Goal: Information Seeking & Learning: Learn about a topic

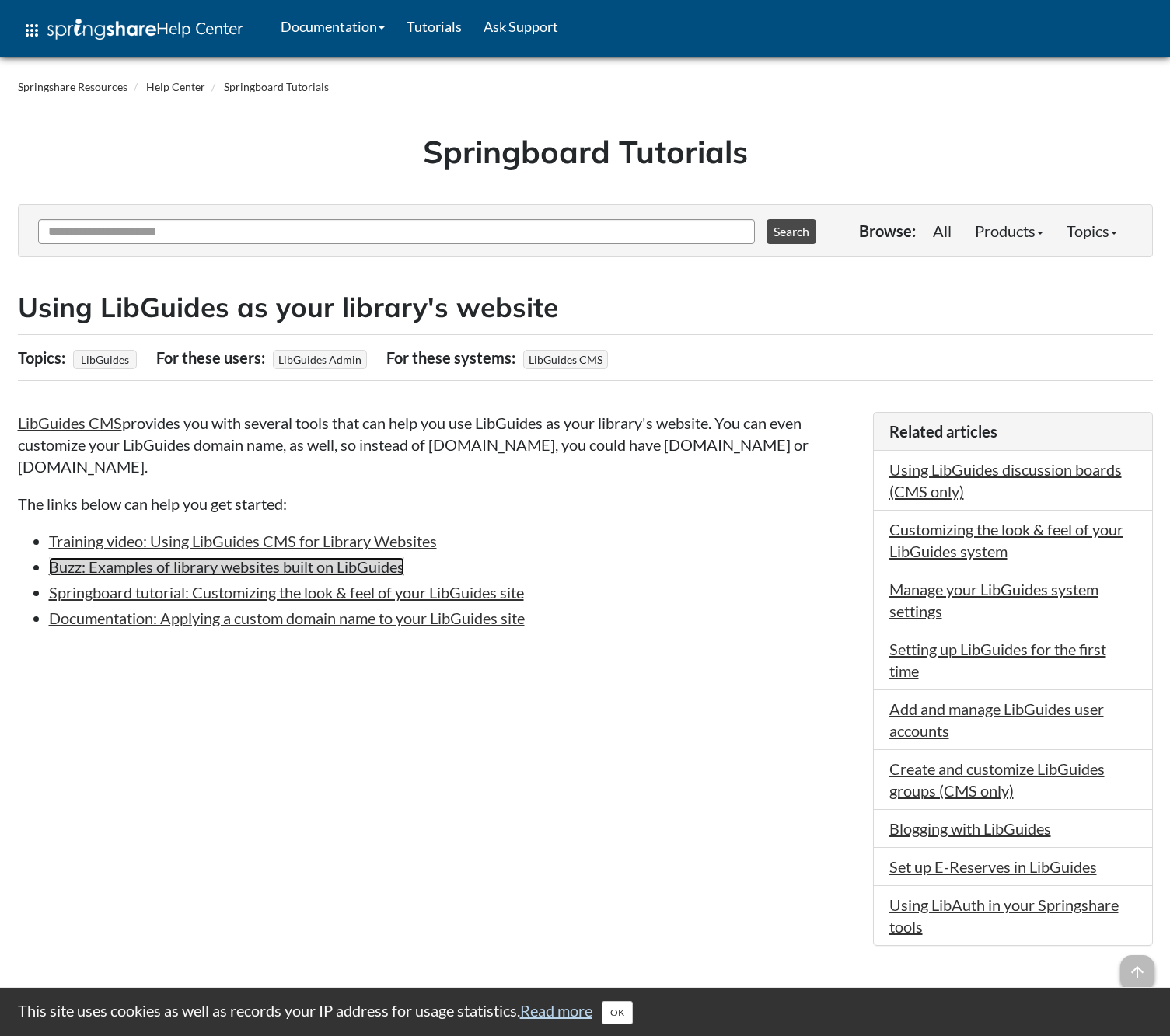
click at [340, 567] on link "Buzz: Examples of library websites built on LibGuides" at bounding box center [226, 566] width 355 height 18
click at [171, 230] on input "Ask Another Question" at bounding box center [396, 231] width 717 height 25
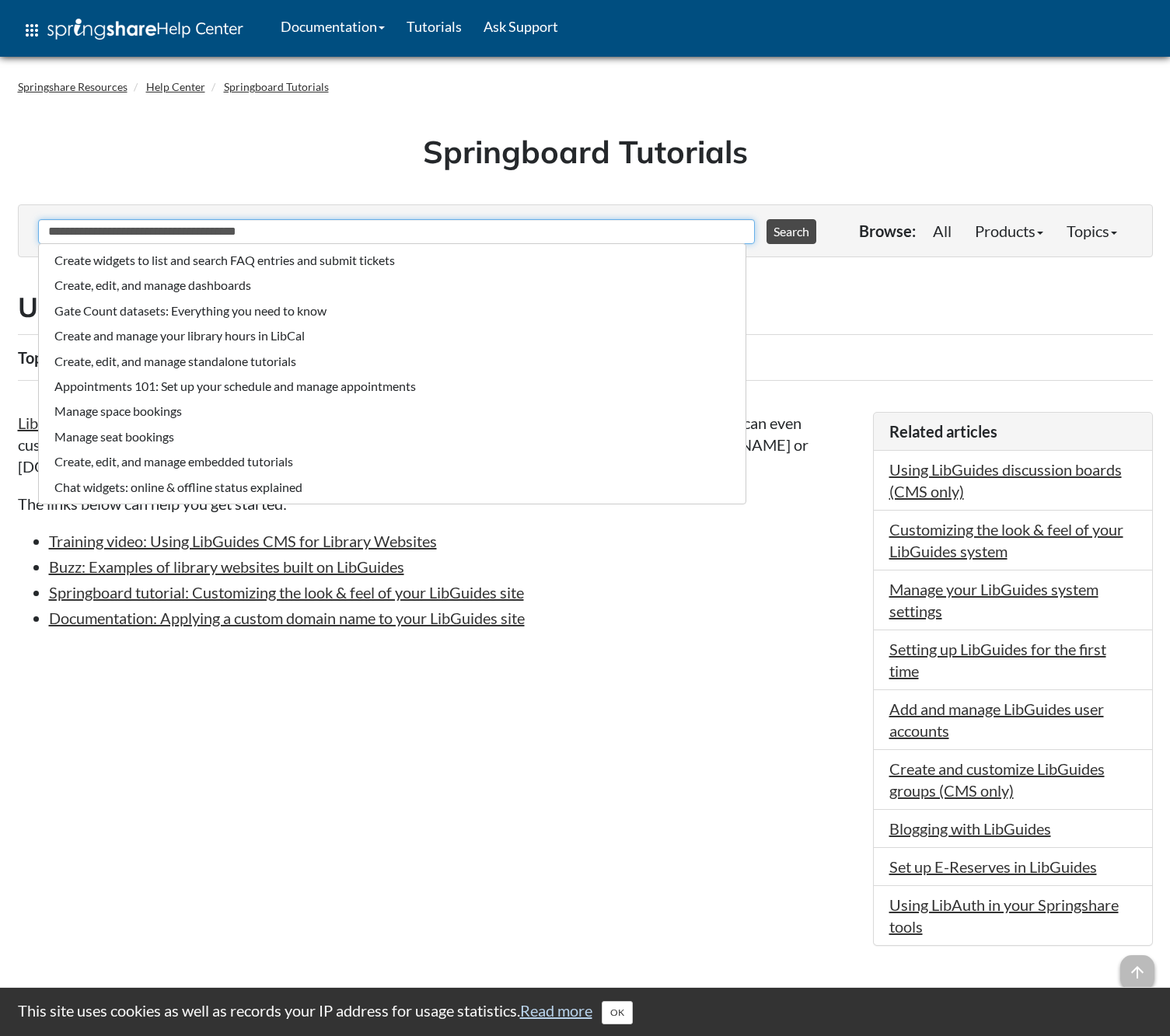
type input "**********"
click at [766, 219] on button "Search" at bounding box center [791, 231] width 50 height 25
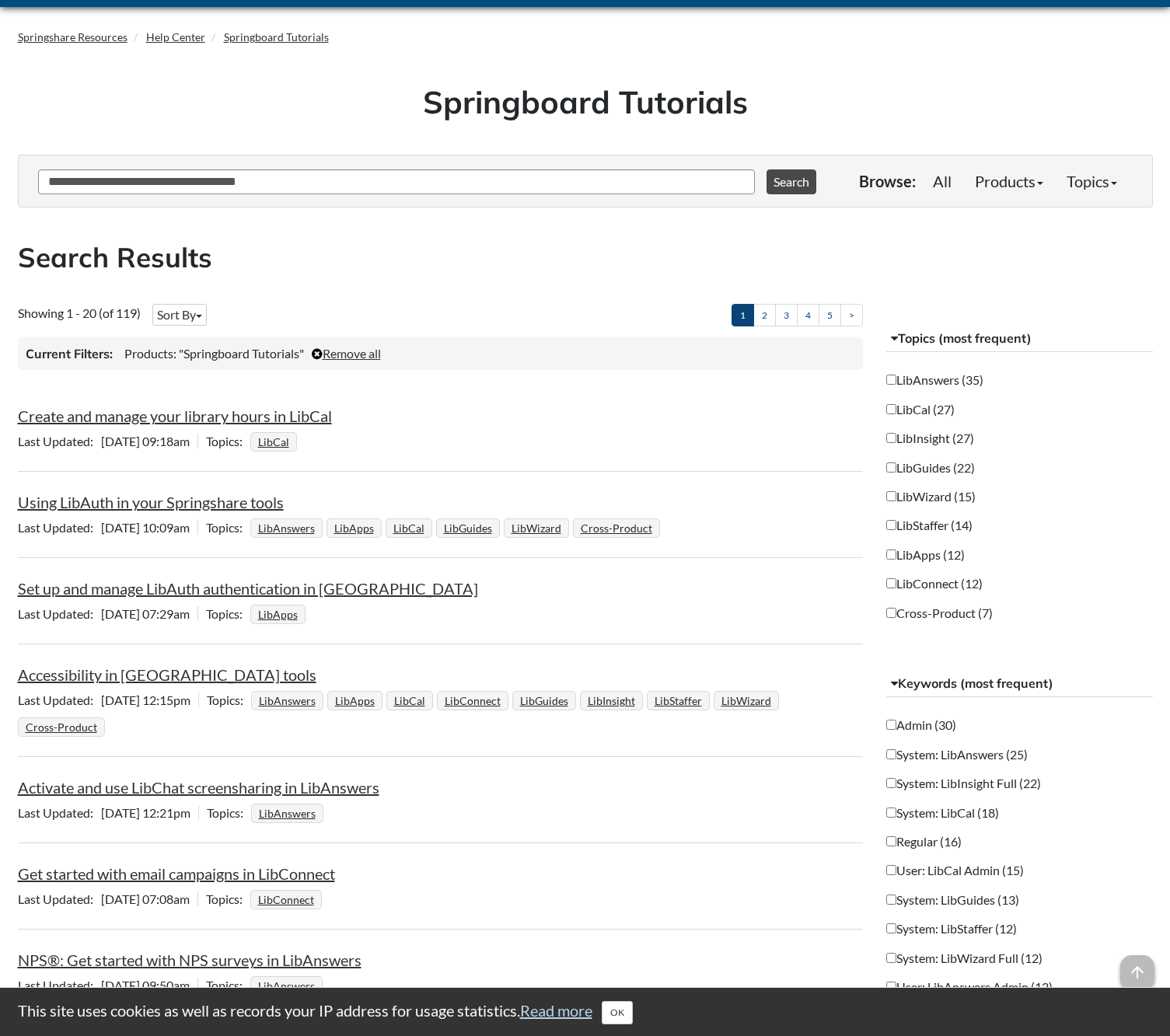
scroll to position [41, 0]
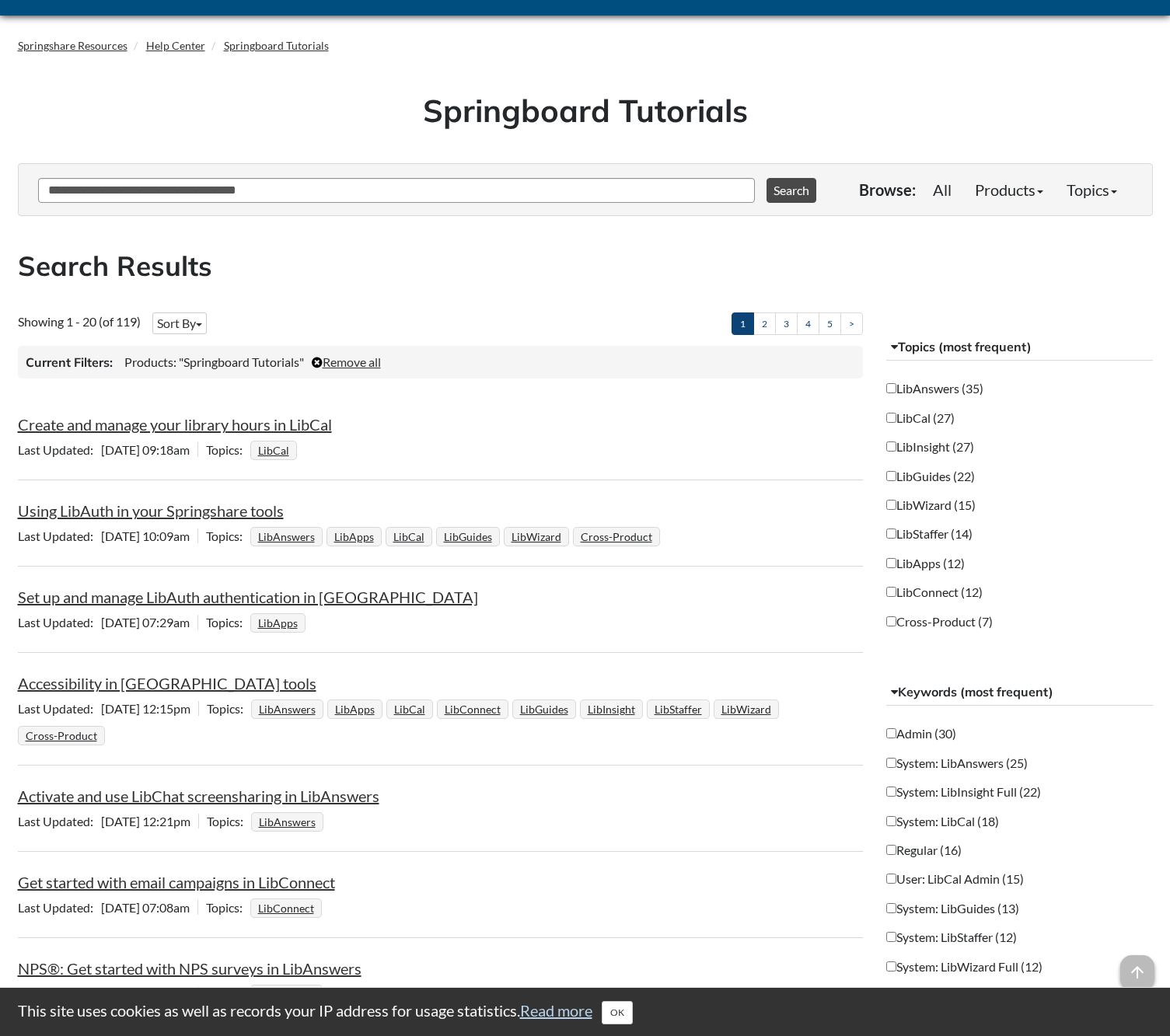
click at [964, 468] on label "LibGuides (22)" at bounding box center [930, 477] width 89 height 18
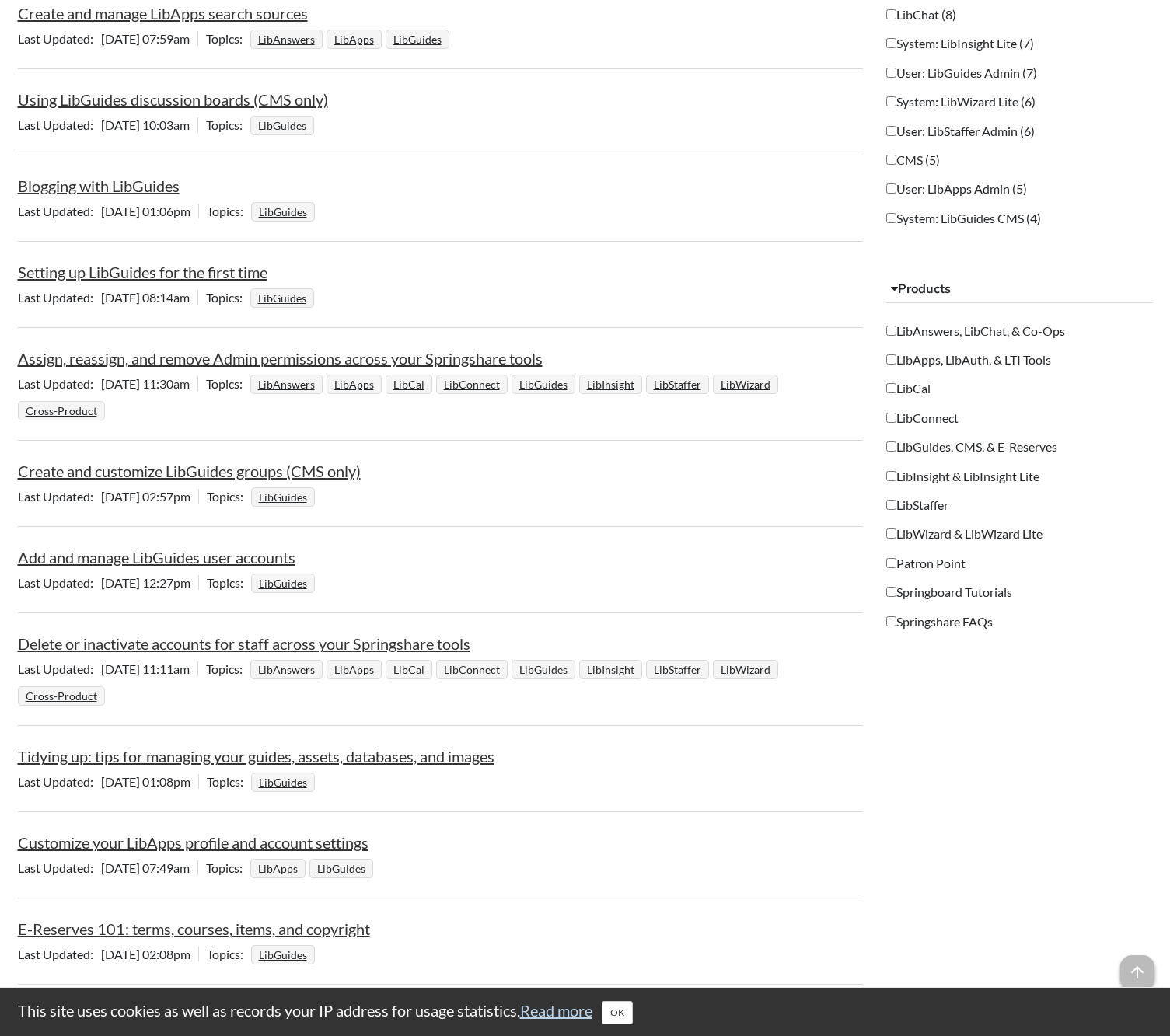
scroll to position [1112, 0]
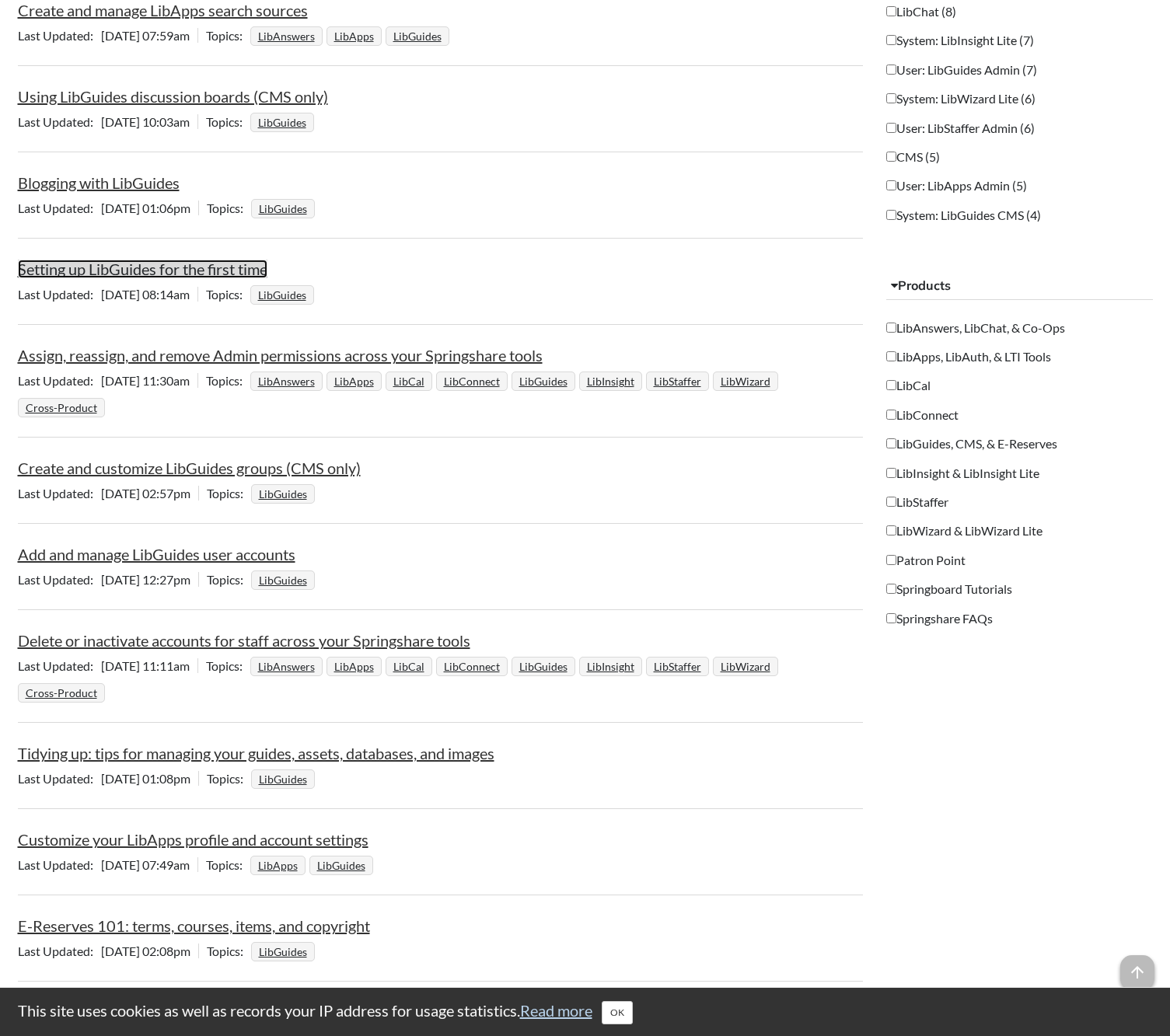
click at [210, 268] on link "Setting up LibGuides for the first time" at bounding box center [142, 268] width 250 height 18
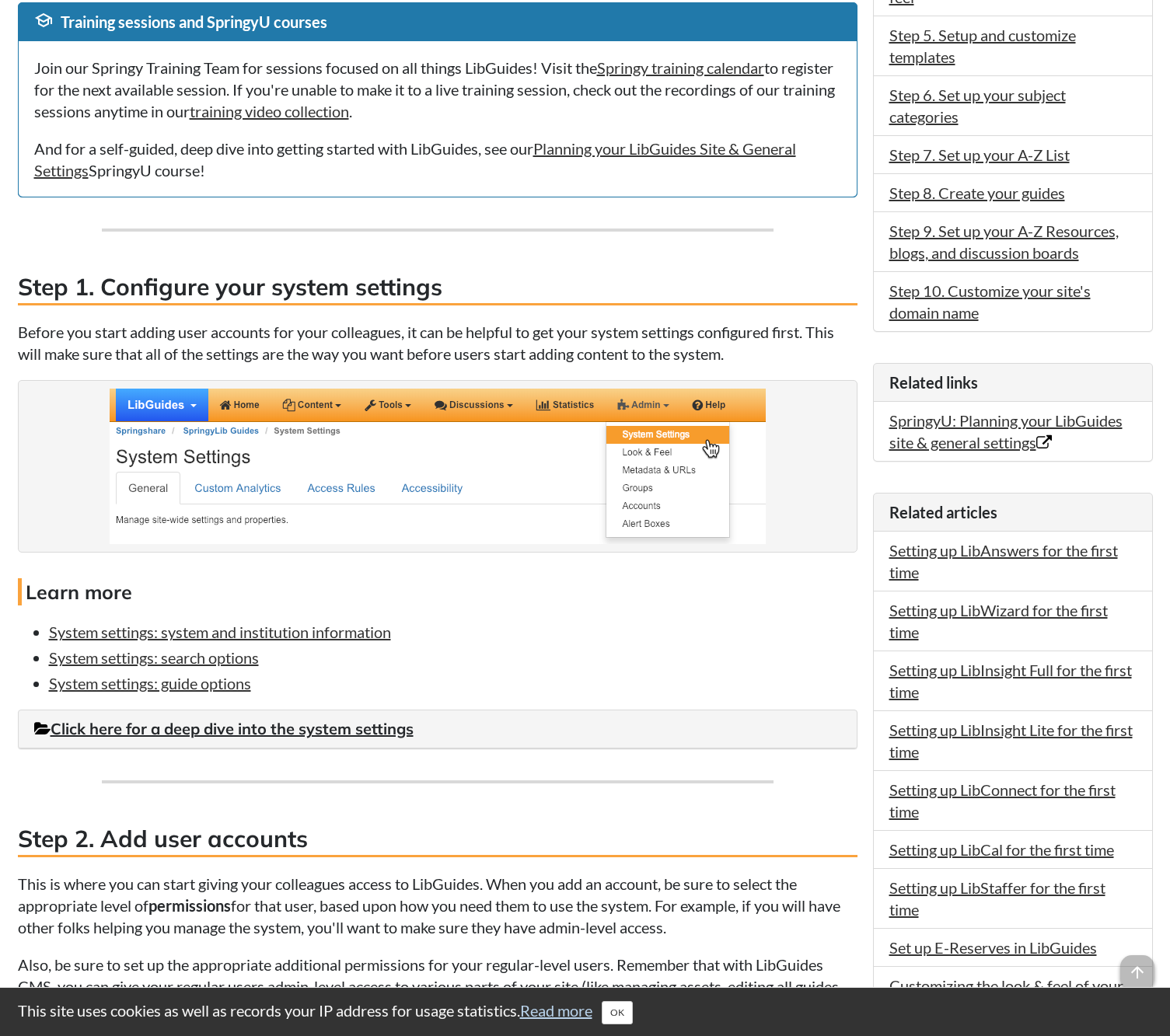
scroll to position [655, 0]
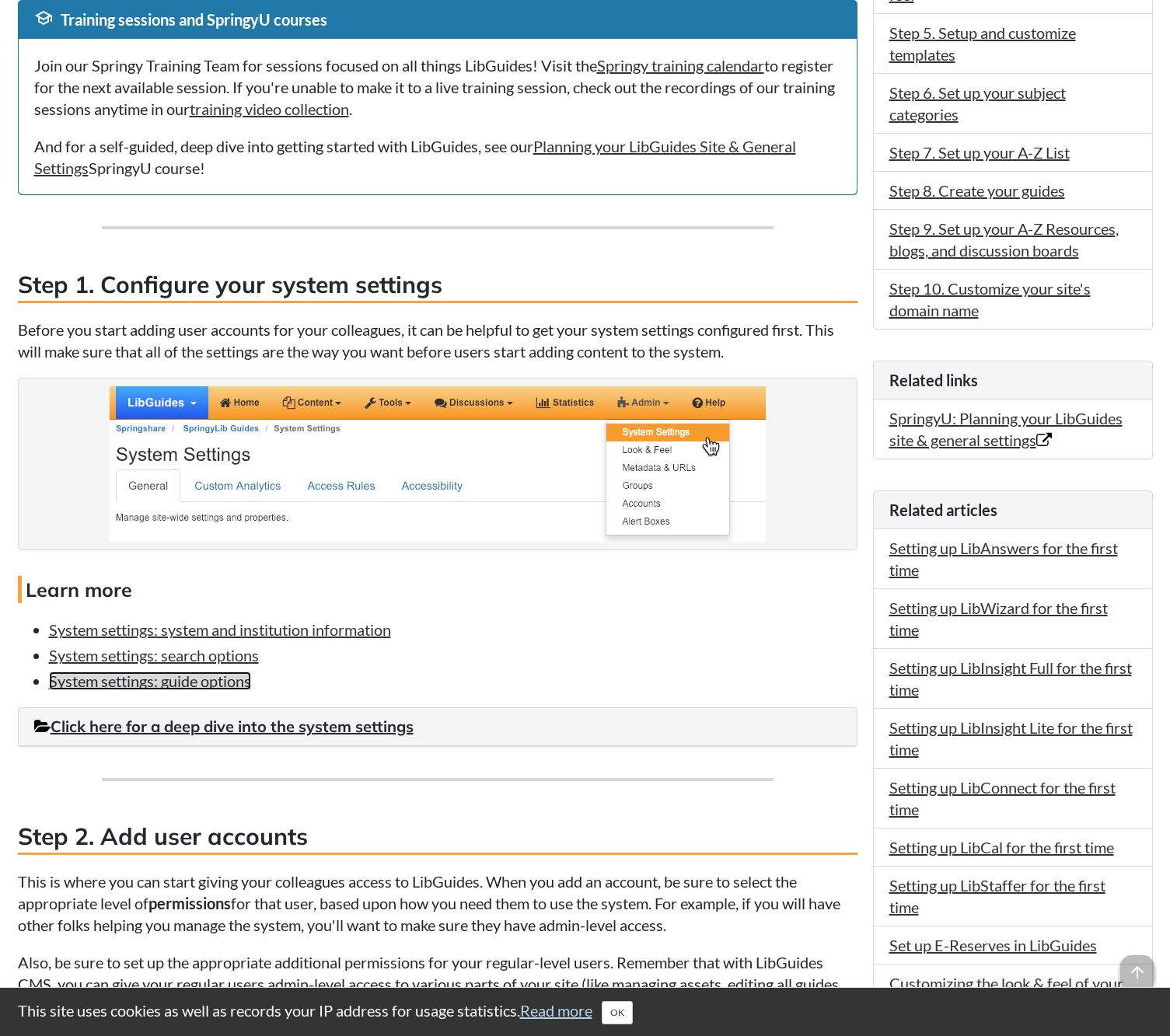
click at [202, 687] on link "System settings: guide options" at bounding box center [150, 680] width 202 height 18
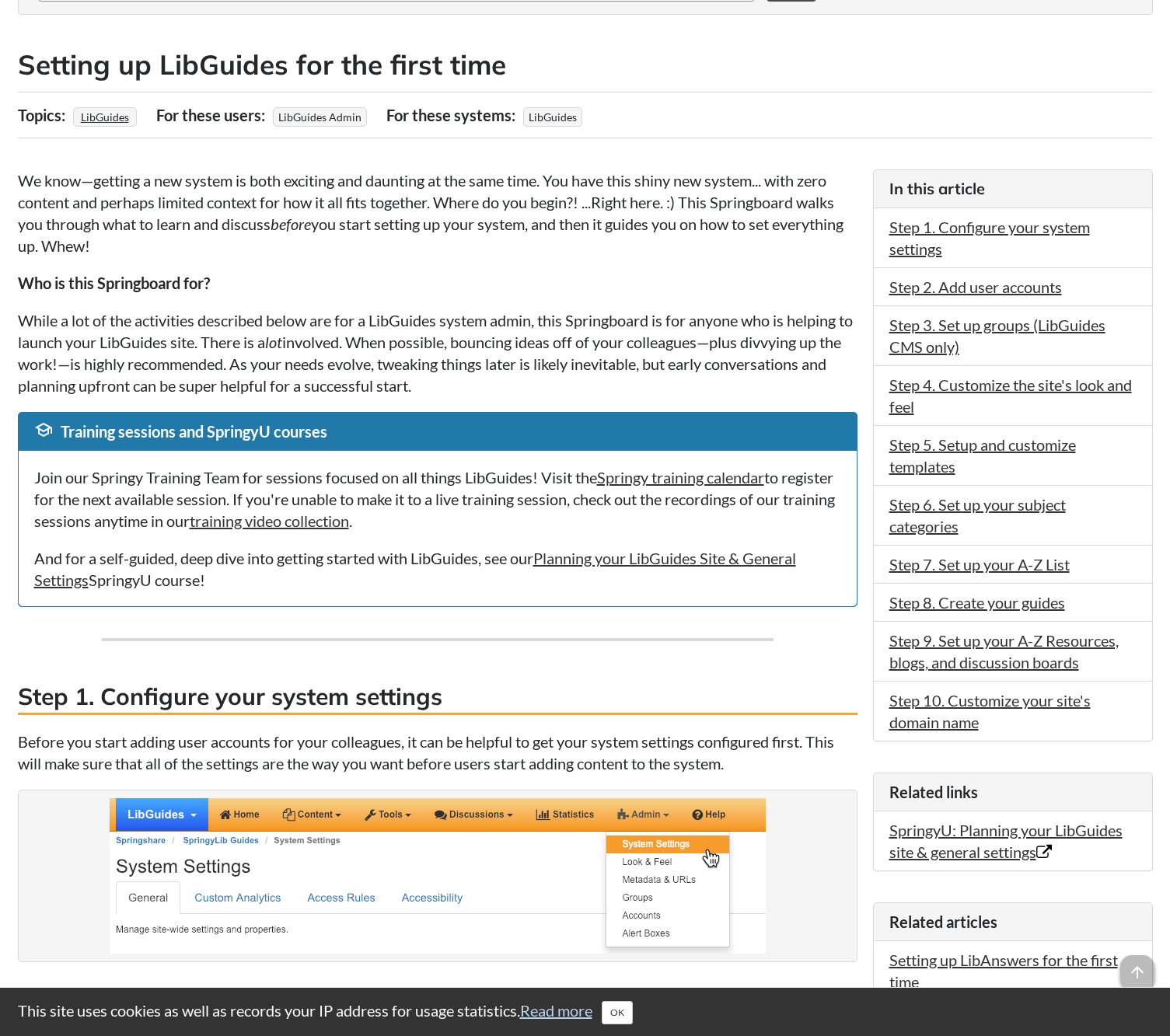
scroll to position [266, 0]
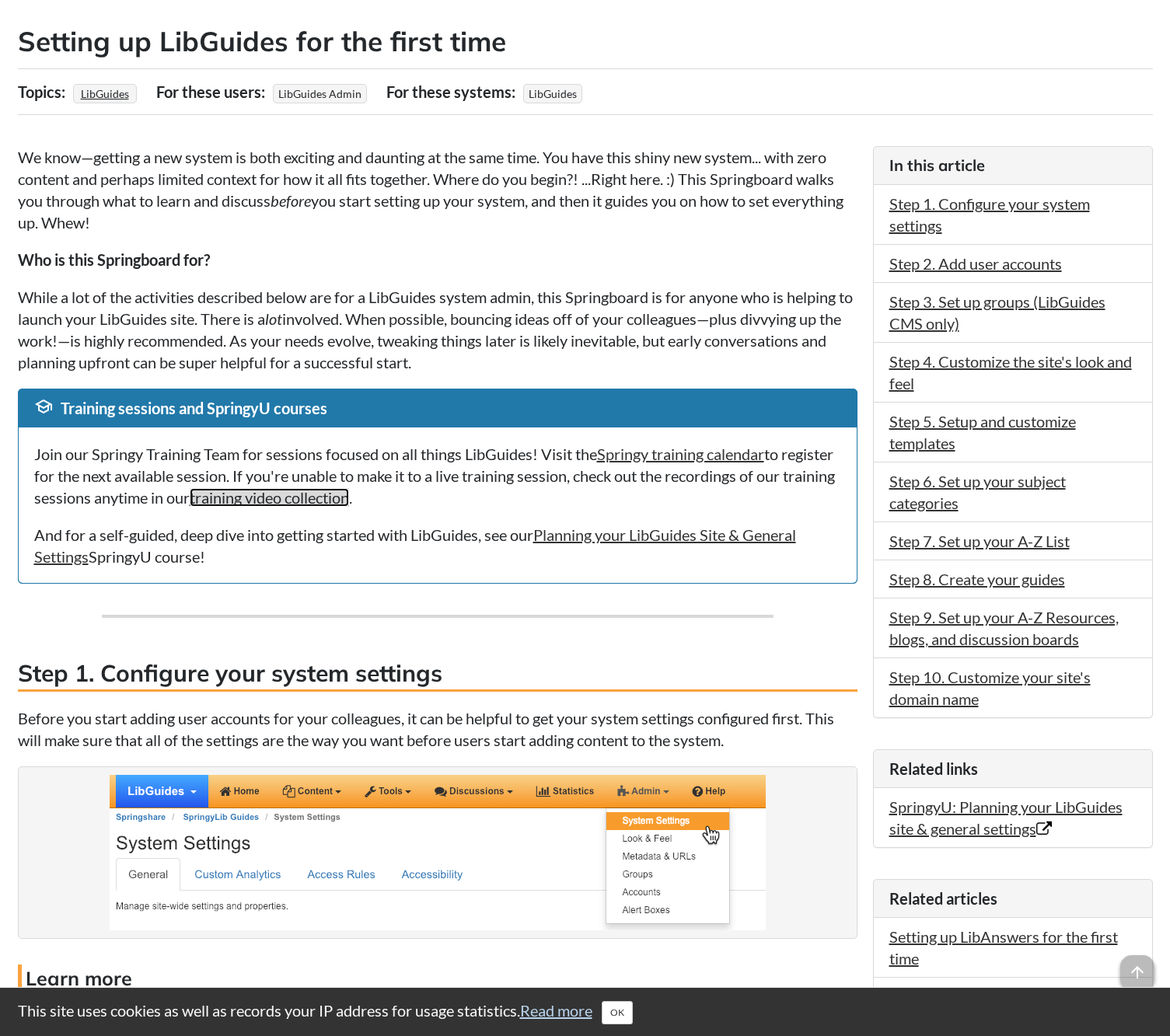
click at [349, 494] on link "training video collection" at bounding box center [269, 497] width 160 height 18
